Goal: Task Accomplishment & Management: Manage account settings

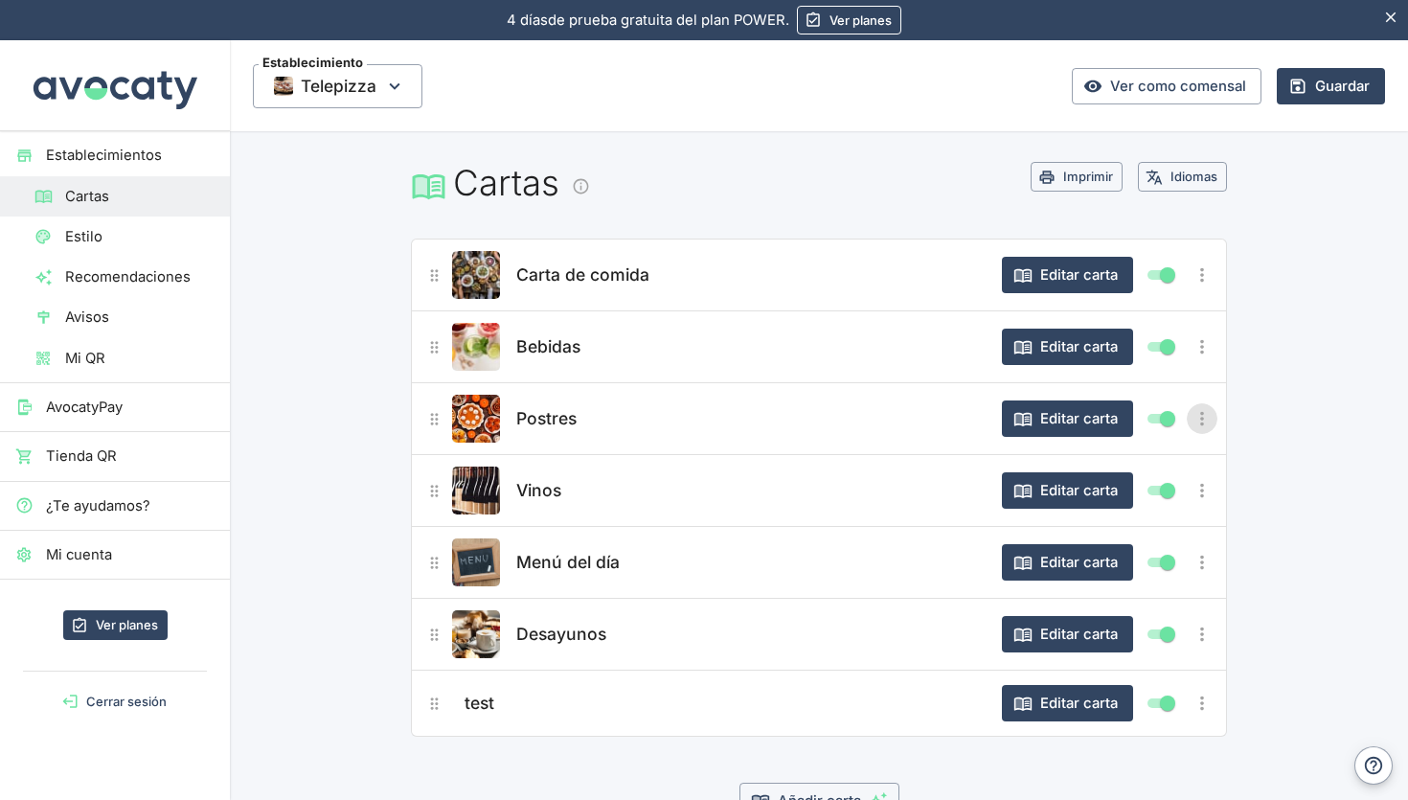
click at [481, 424] on img "Editar producto" at bounding box center [476, 419] width 48 height 48
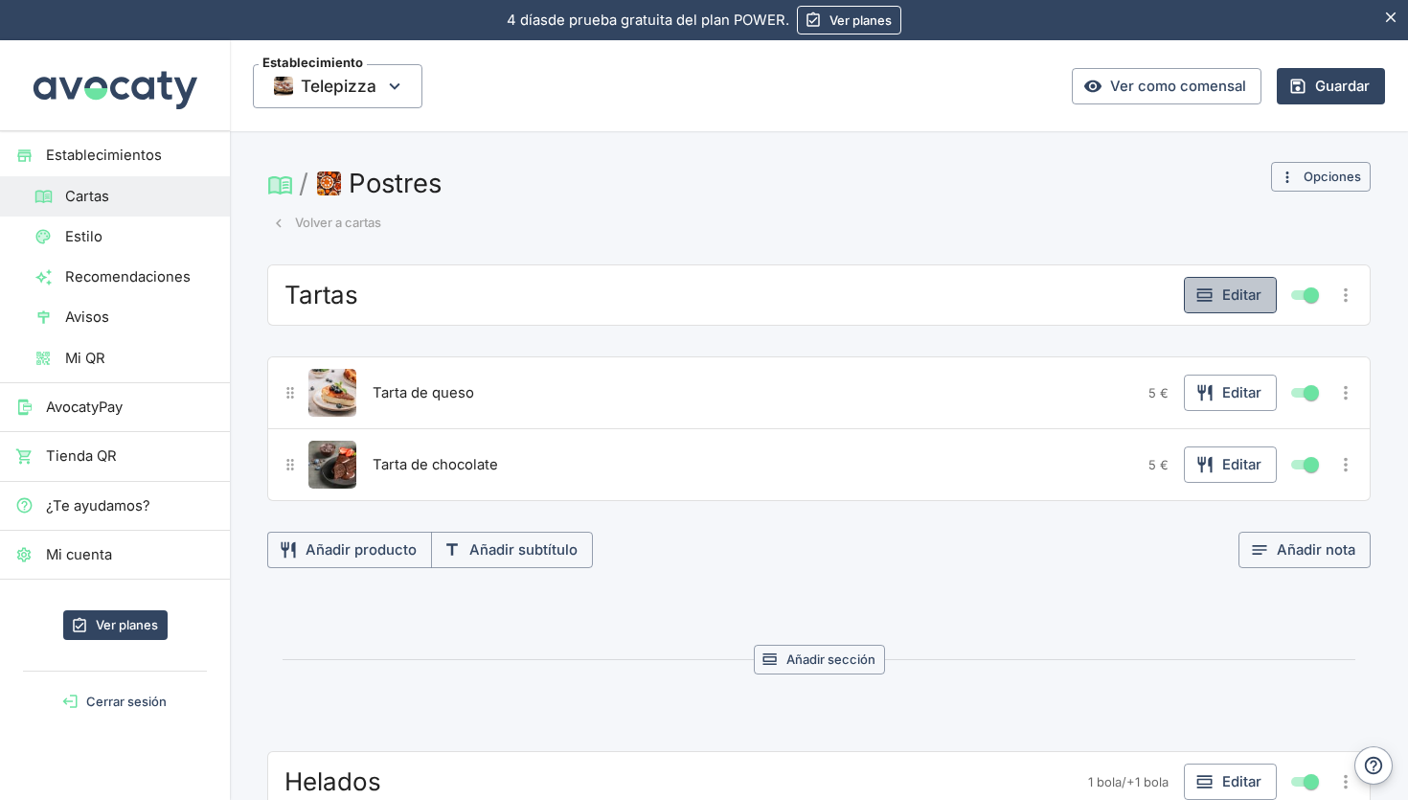
click at [1225, 291] on button "Editar" at bounding box center [1230, 295] width 93 height 36
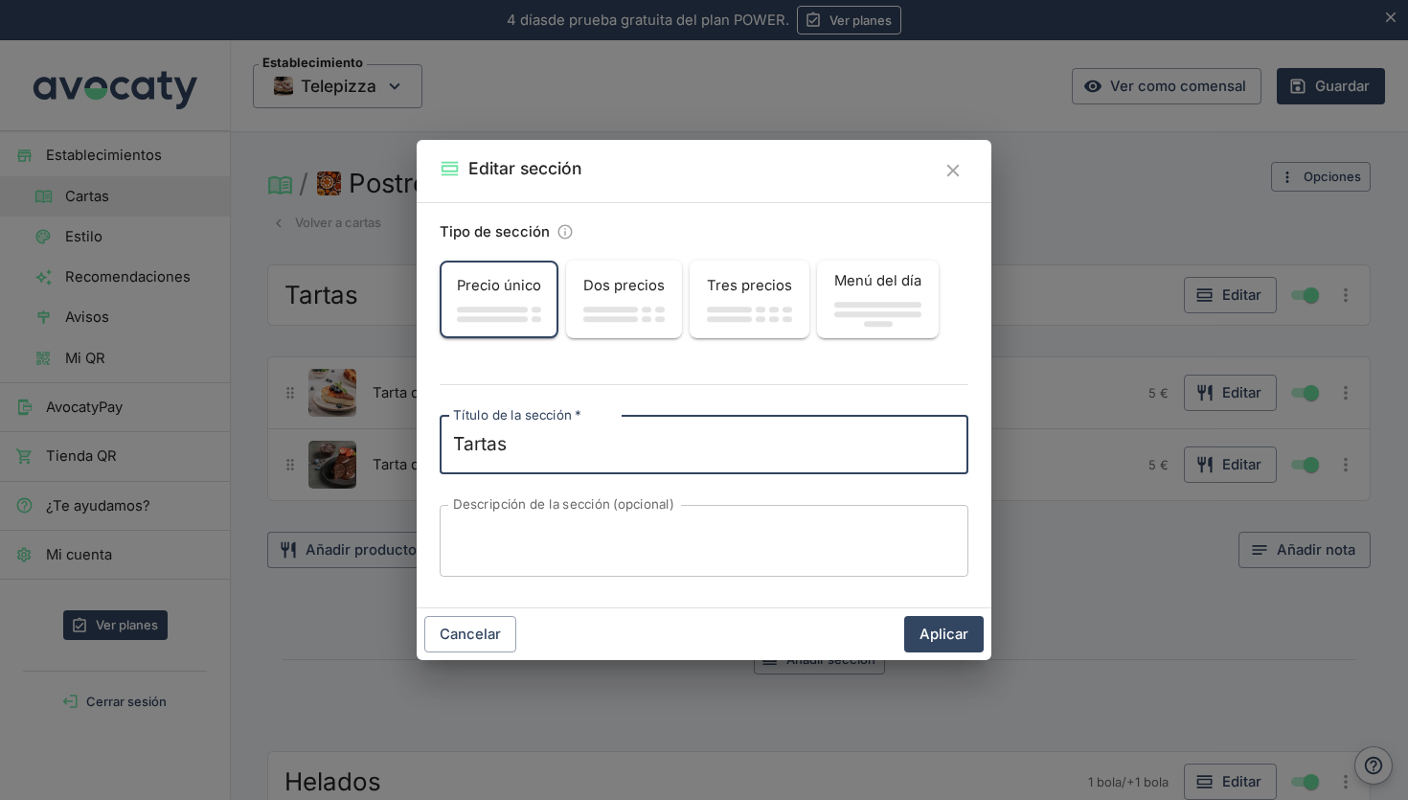
click at [625, 294] on span "Dos precios" at bounding box center [623, 285] width 81 height 21
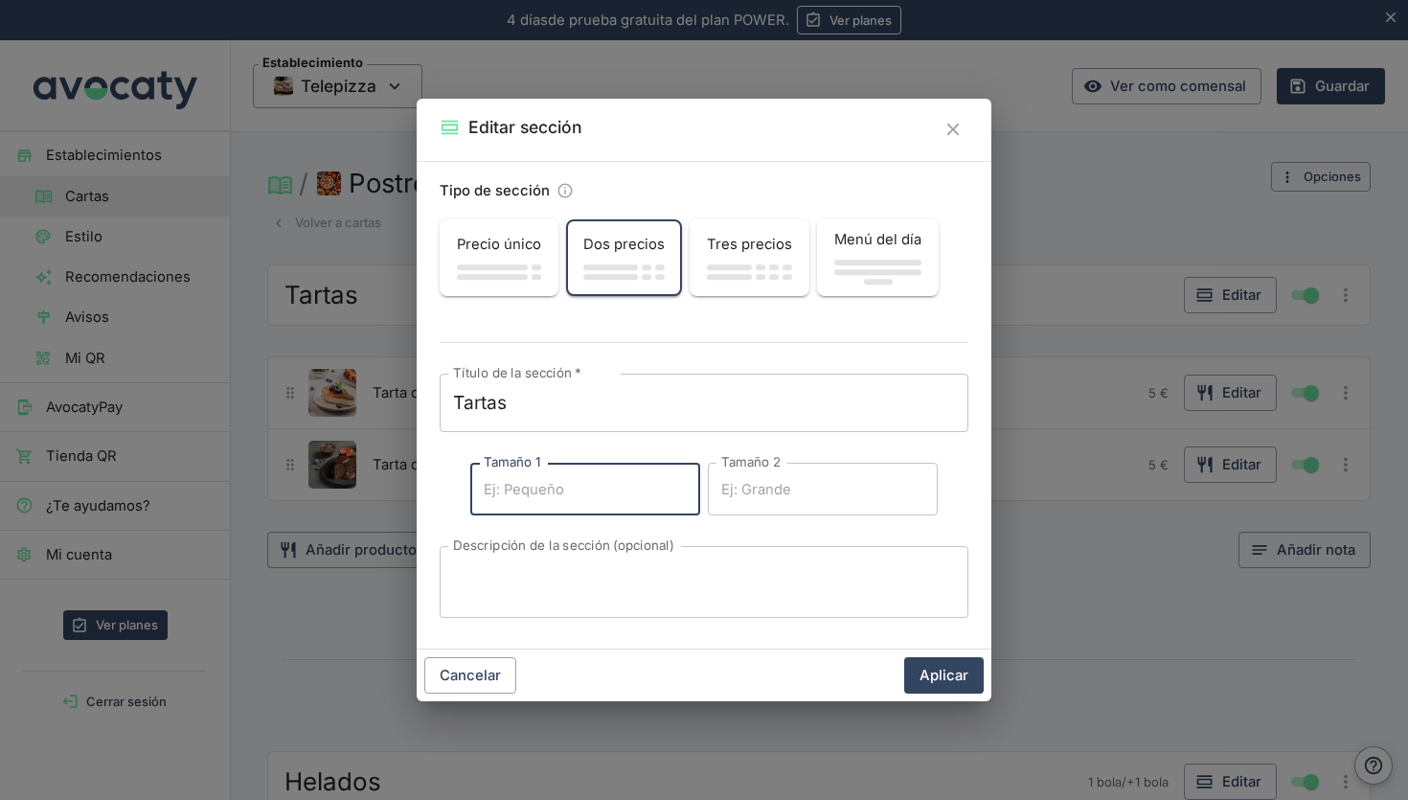
click at [599, 503] on input "Tamaño 1" at bounding box center [585, 489] width 230 height 52
type input "4"
click at [737, 478] on input "Tamaño 2" at bounding box center [823, 489] width 230 height 52
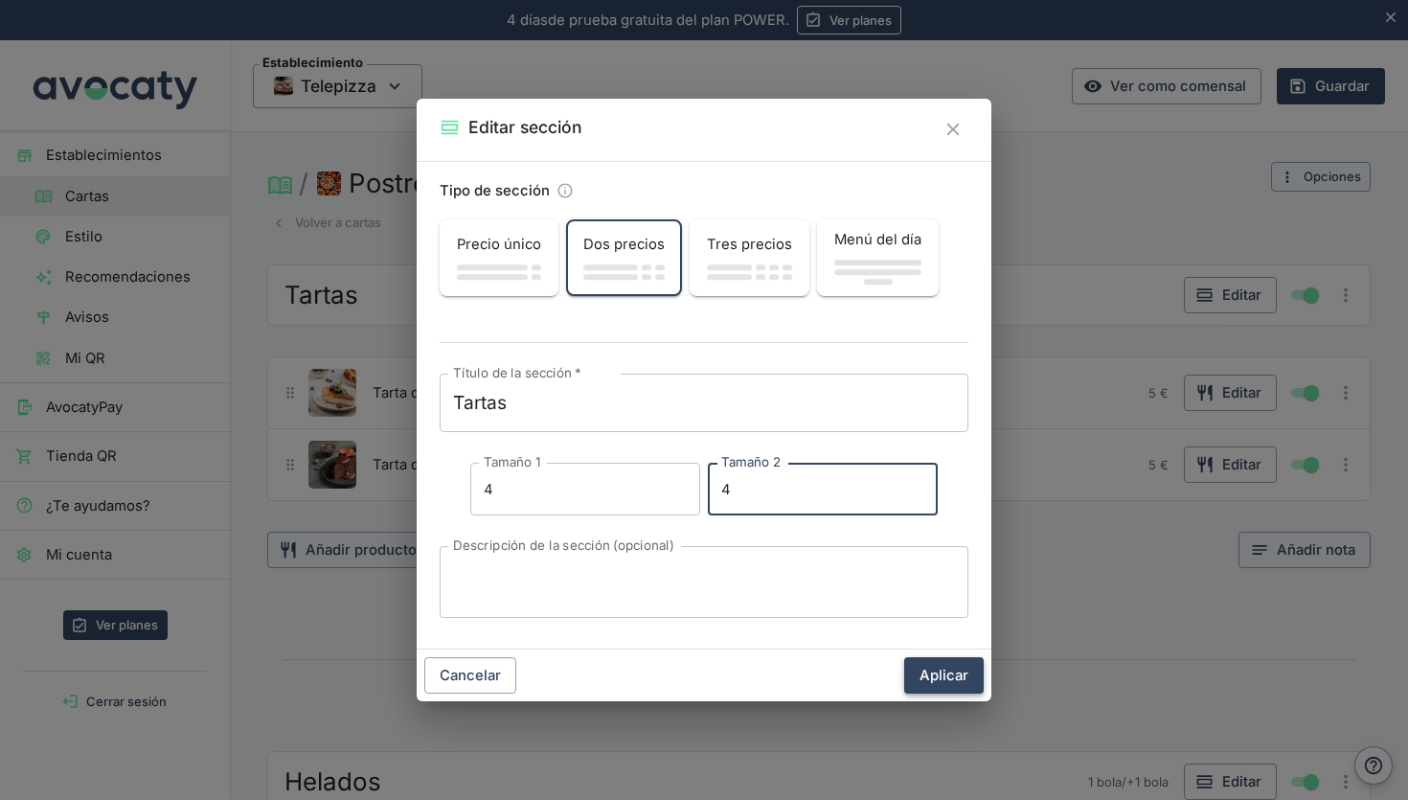
type input "4"
click at [918, 668] on button "Aplicar" at bounding box center [943, 675] width 79 height 36
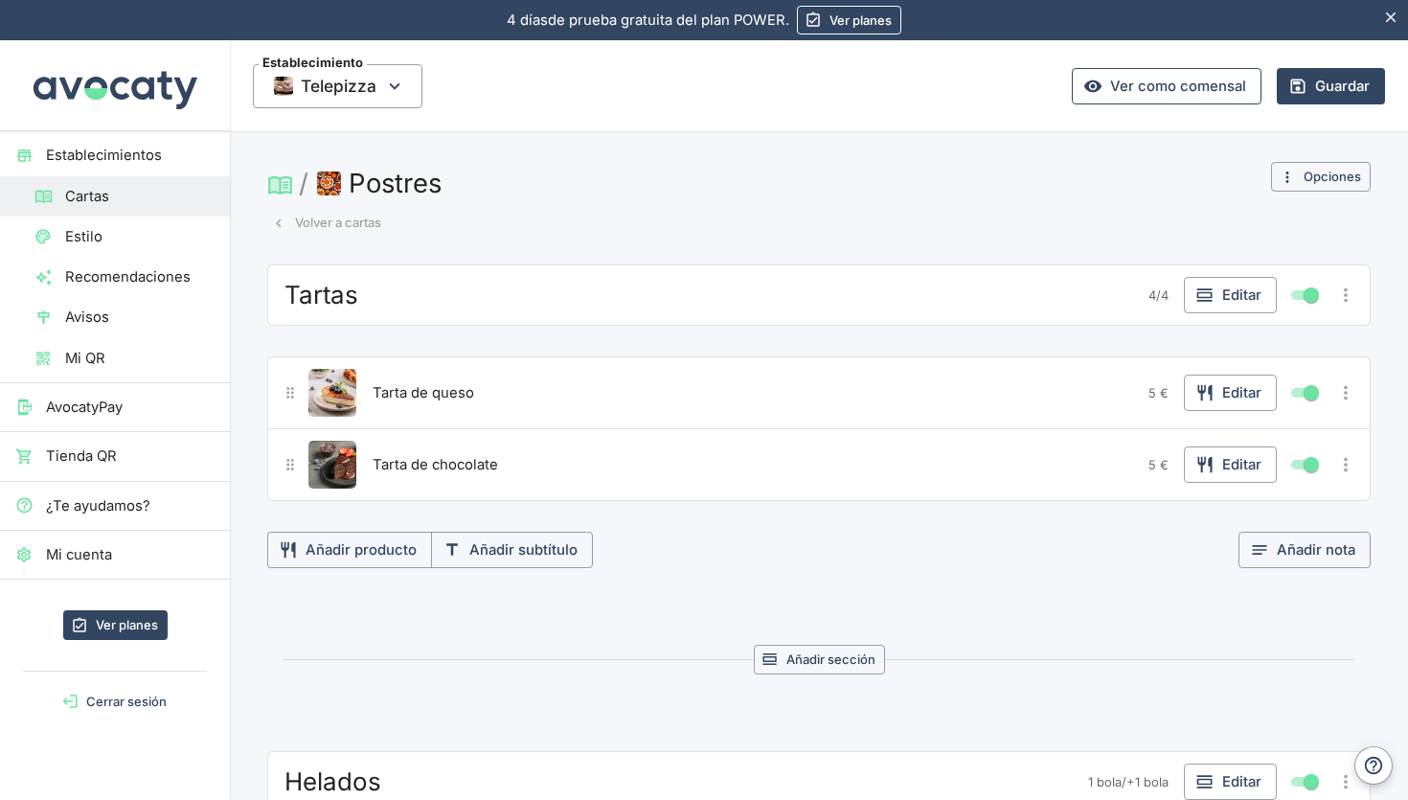
click at [1154, 95] on link "Ver como comensal" at bounding box center [1167, 86] width 190 height 36
click at [122, 148] on span "Establecimientos" at bounding box center [130, 155] width 169 height 21
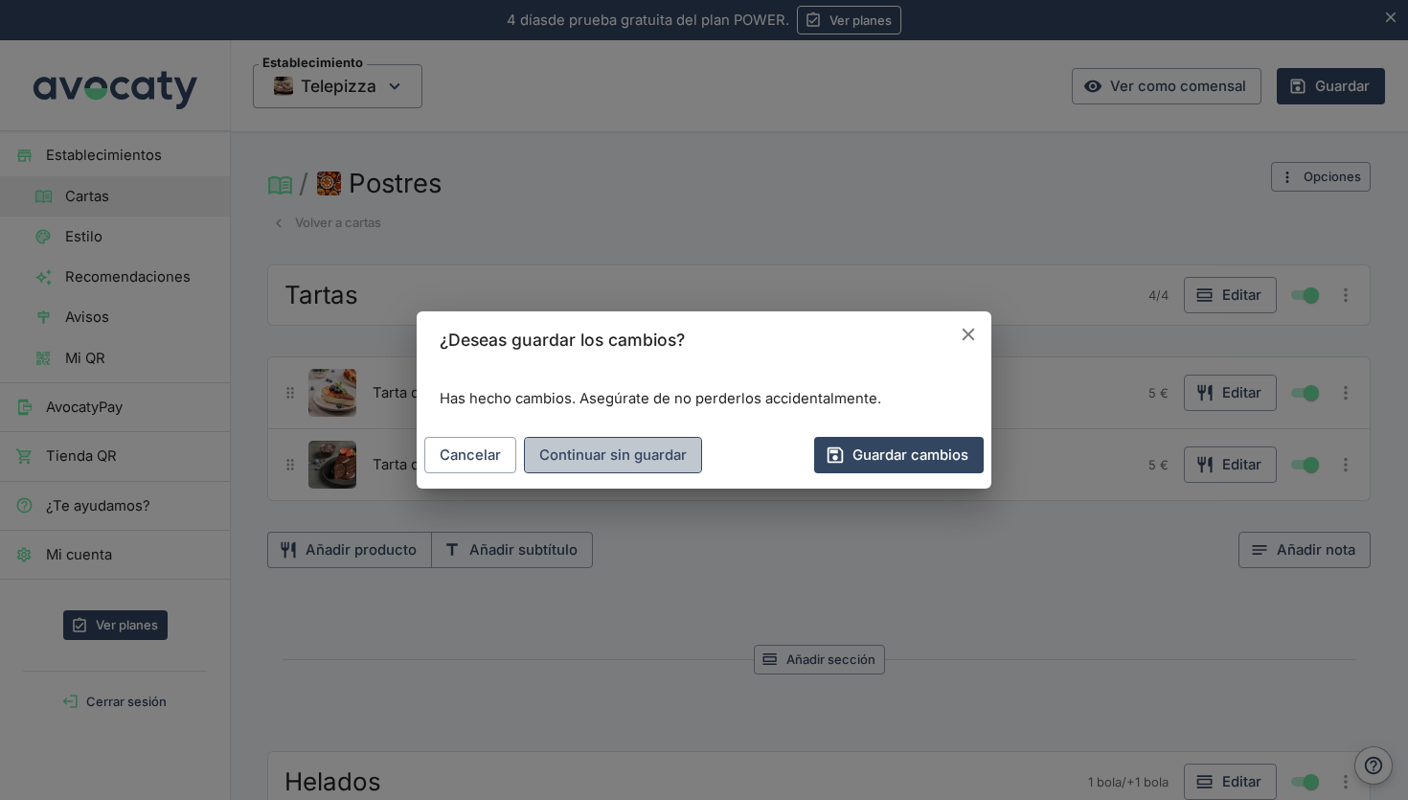
click at [599, 458] on button "Continuar sin guardar" at bounding box center [613, 455] width 178 height 36
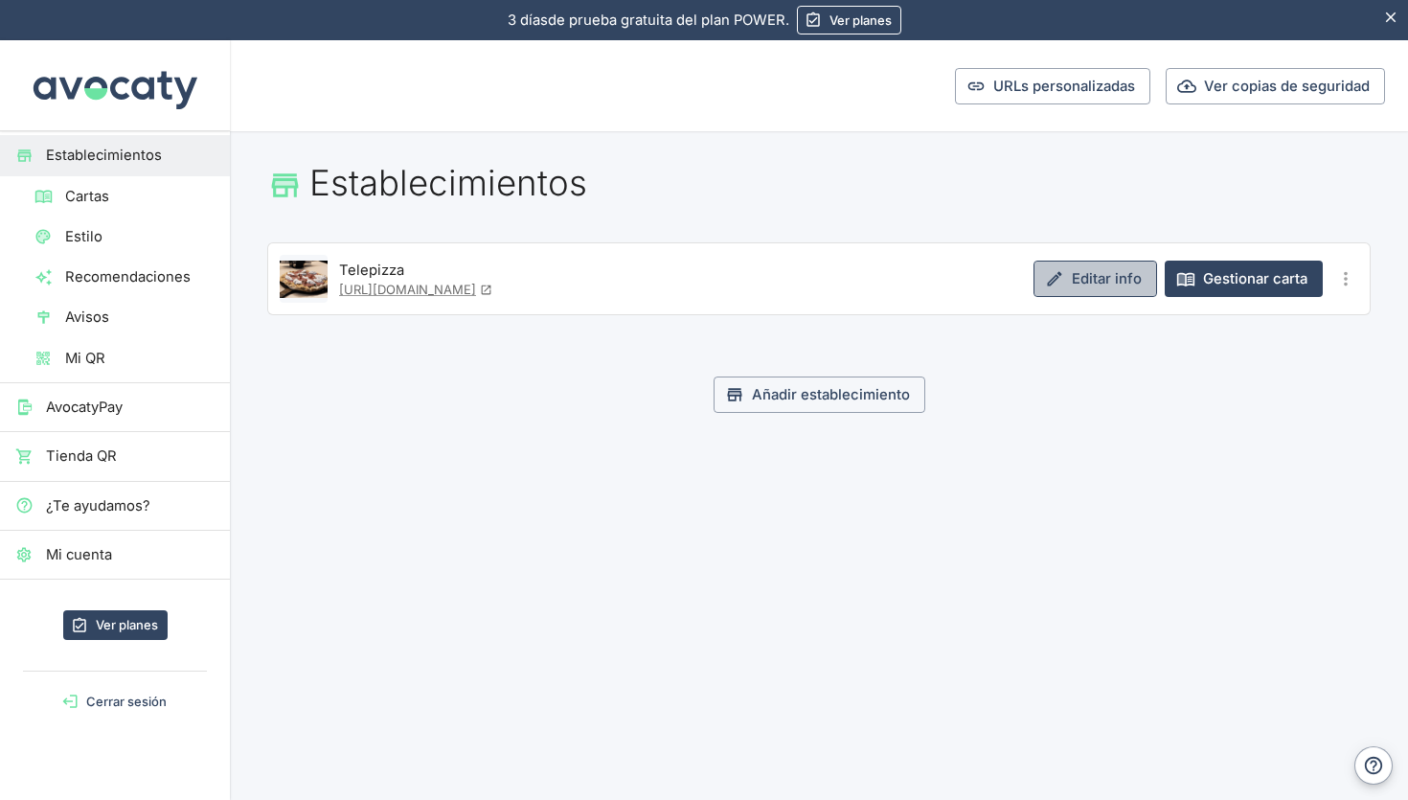
click at [1103, 289] on link "Editar info" at bounding box center [1095, 278] width 124 height 36
